Goal: Task Accomplishment & Management: Manage account settings

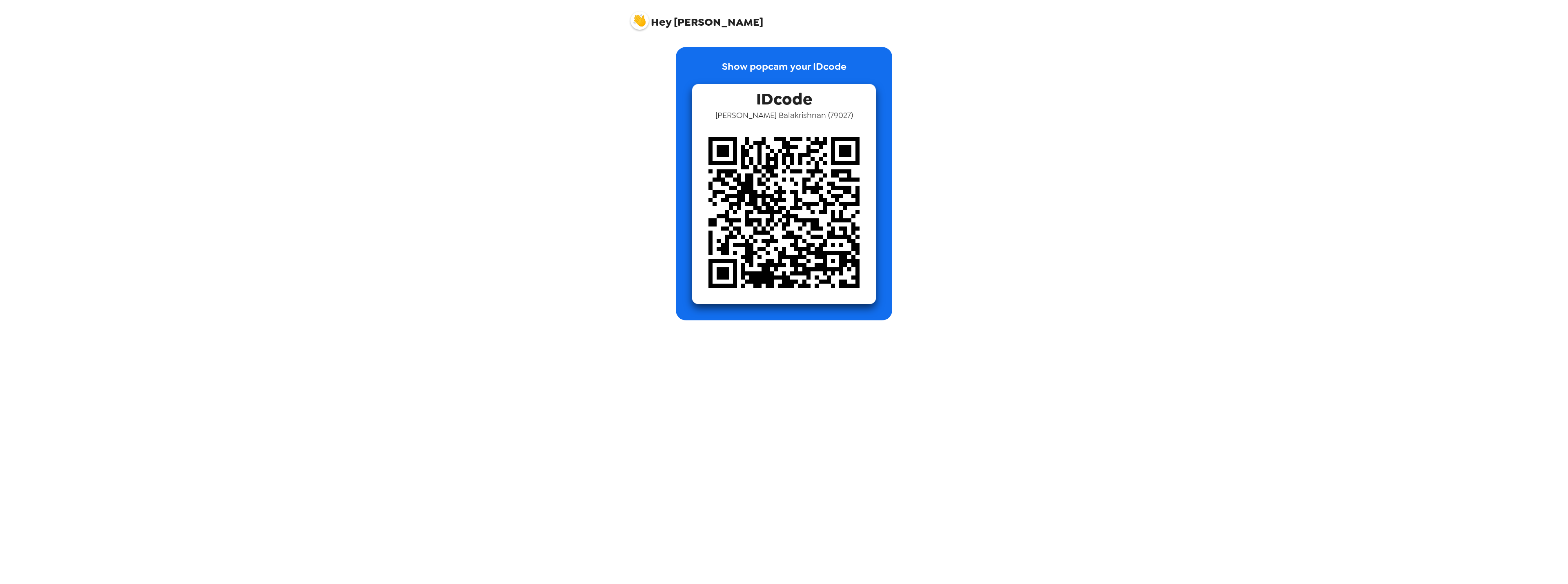
click at [786, 228] on img at bounding box center [784, 212] width 184 height 184
click at [1052, 243] on div "Hey [PERSON_NAME] Show popcam your IDcode IDcode [PERSON_NAME] [PERSON_NAME] ( …" at bounding box center [784, 292] width 1568 height 584
click at [883, 396] on div "Show popcam your IDcode IDcode [PERSON_NAME] [PERSON_NAME] ( 79027 )" at bounding box center [784, 309] width 327 height 549
click at [799, 406] on div "Show popcam your IDcode IDcode [PERSON_NAME] [PERSON_NAME] ( 79027 )" at bounding box center [784, 309] width 327 height 549
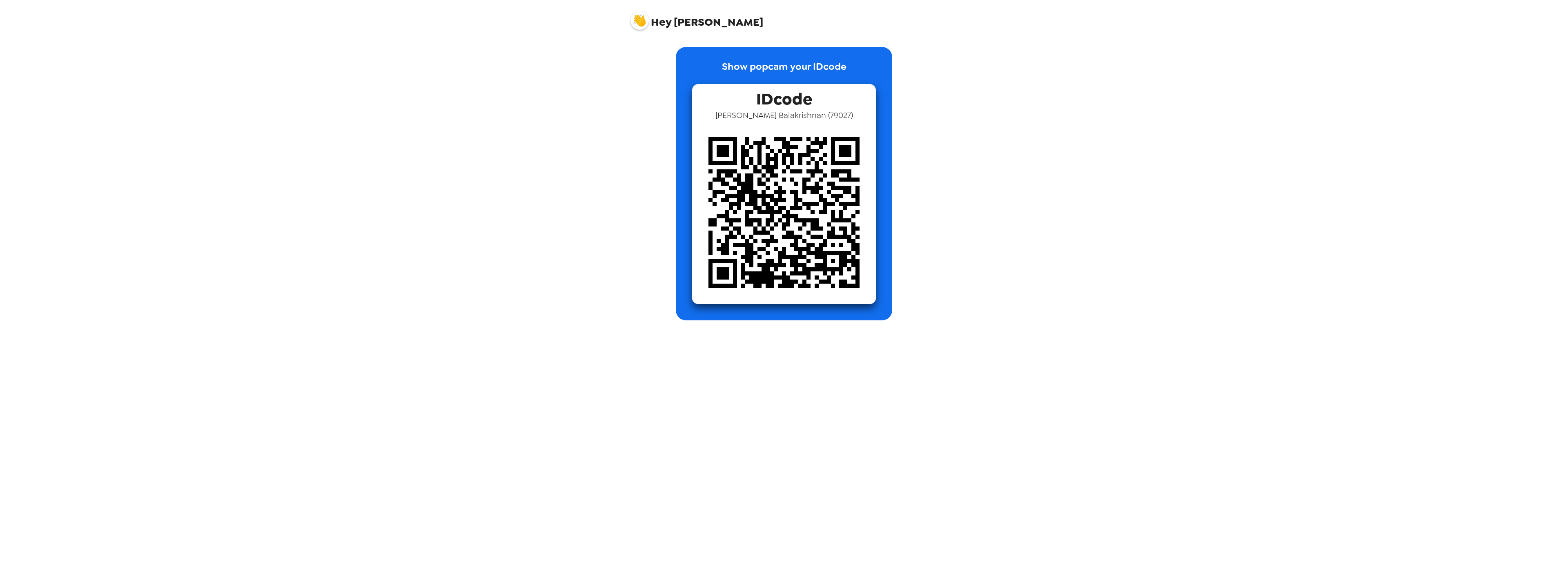
click at [633, 18] on img at bounding box center [640, 21] width 18 height 18
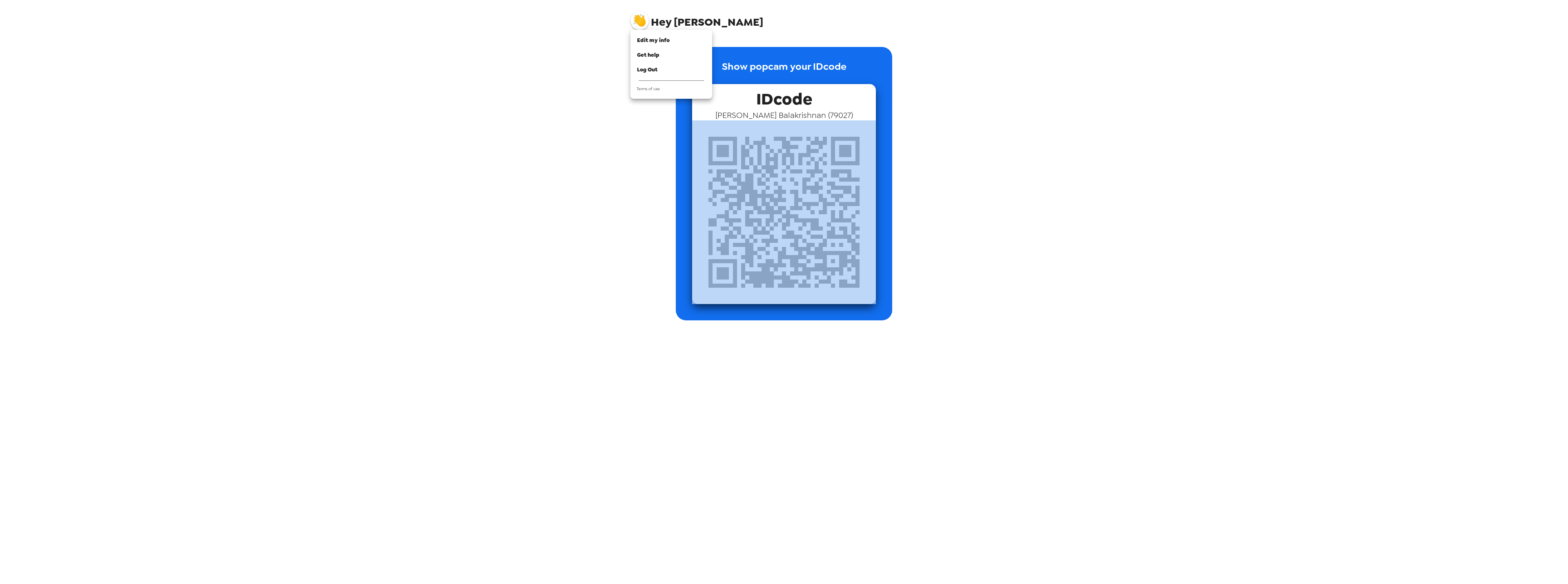
click at [633, 18] on div at bounding box center [784, 292] width 1568 height 584
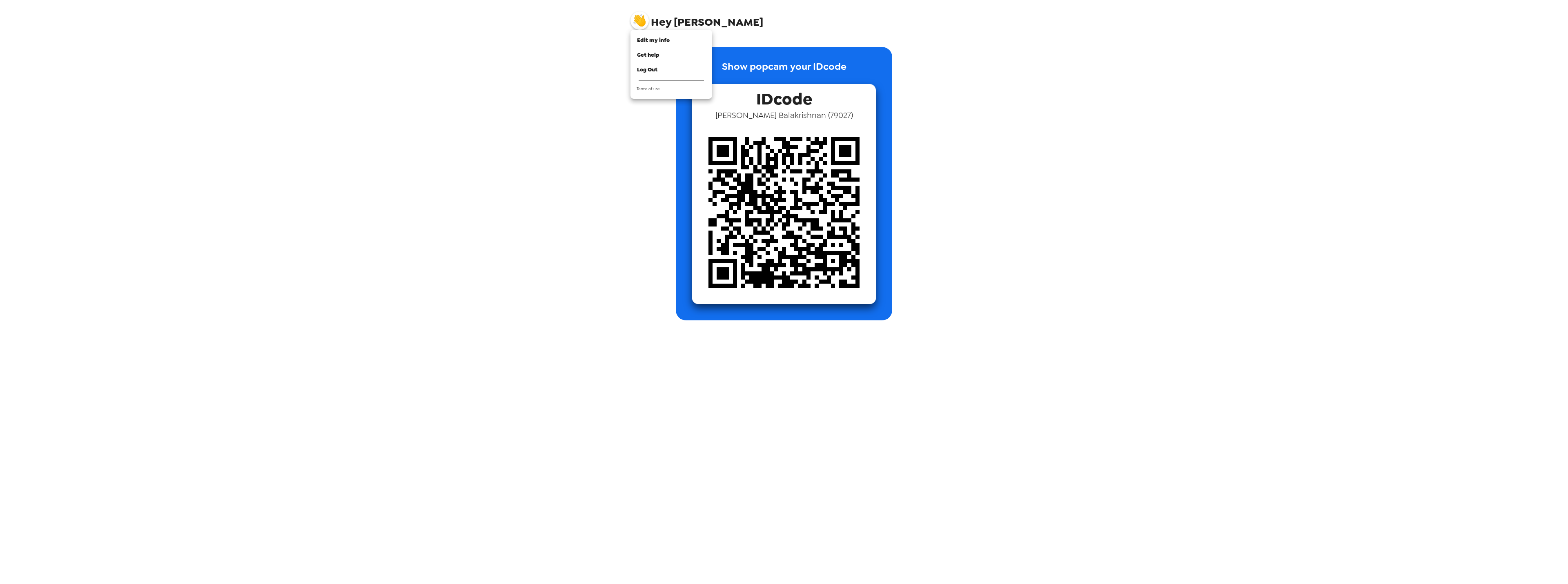
click at [633, 18] on div at bounding box center [784, 292] width 1568 height 584
click at [633, 18] on img at bounding box center [640, 21] width 18 height 18
click at [656, 41] on span "Edit my info" at bounding box center [653, 40] width 33 height 7
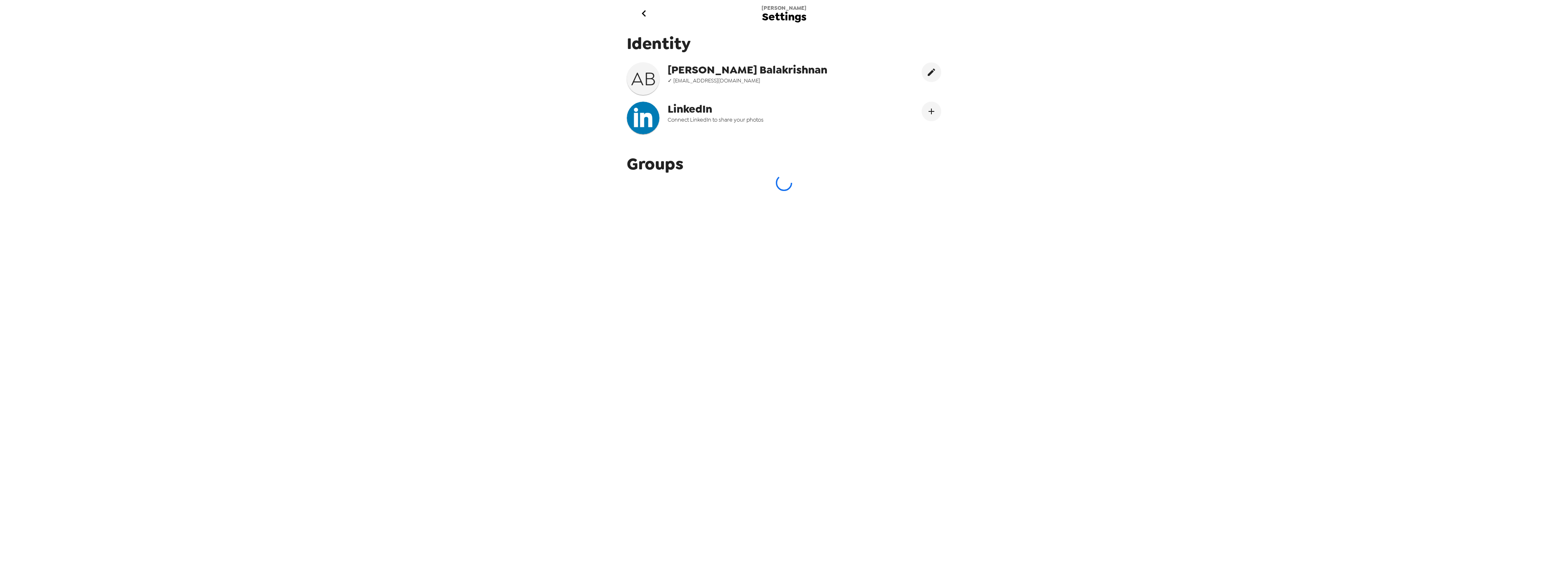
click at [642, 76] on h3 "A B" at bounding box center [643, 79] width 33 height 23
click at [928, 72] on icon "edit" at bounding box center [931, 72] width 7 height 7
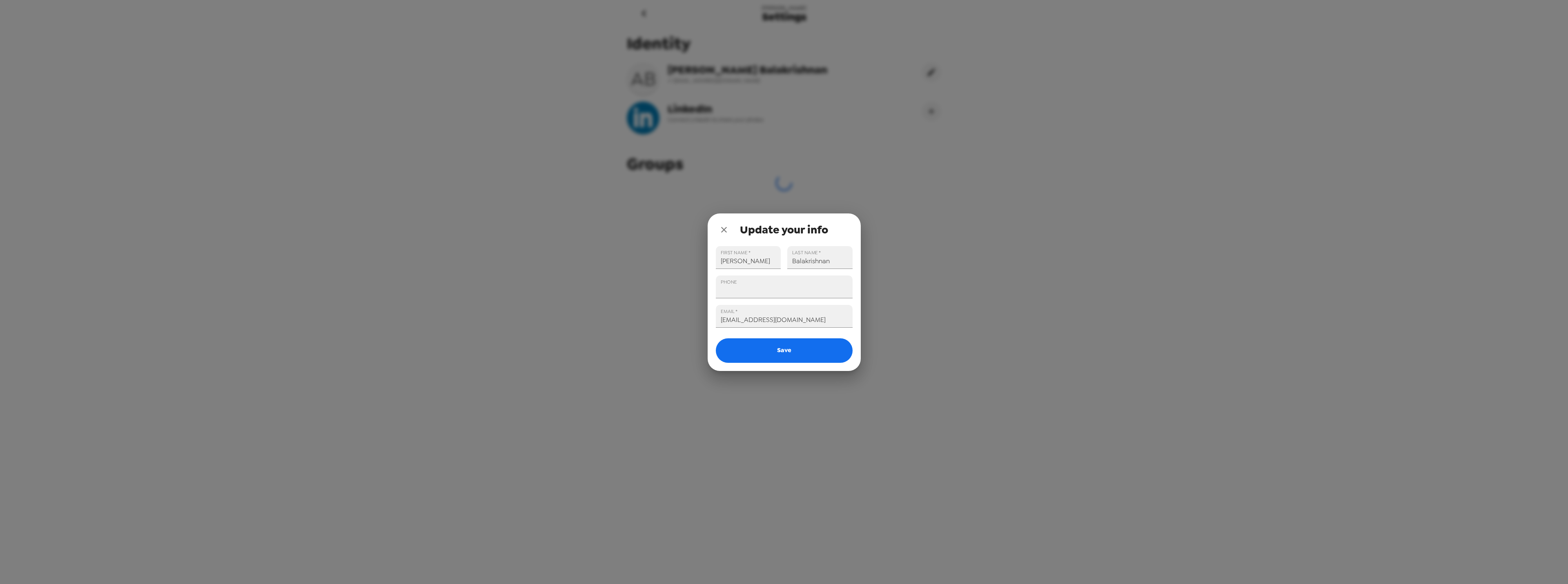
click at [724, 230] on icon "close" at bounding box center [724, 229] width 5 height 5
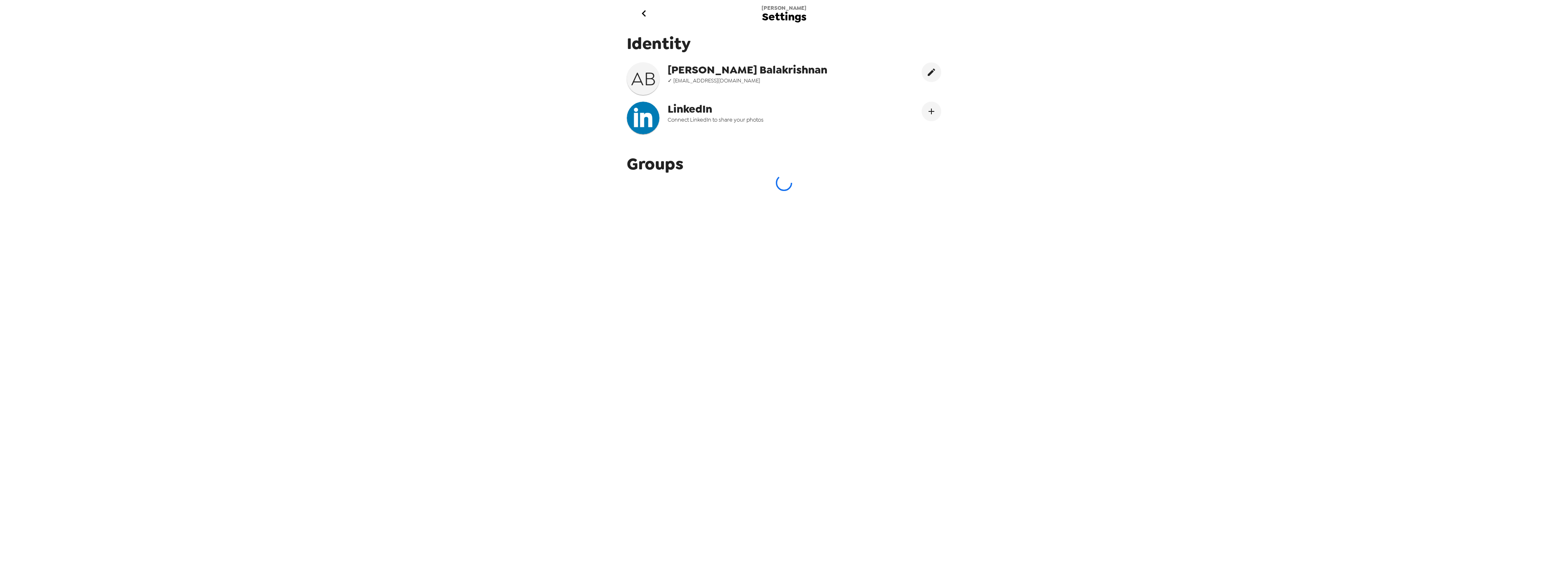
click at [1135, 330] on div "[PERSON_NAME] Settings Identity A B [PERSON_NAME] [PERSON_NAME] ✓ [EMAIL_ADDRES…" at bounding box center [784, 292] width 1568 height 584
